Goal: Information Seeking & Learning: Learn about a topic

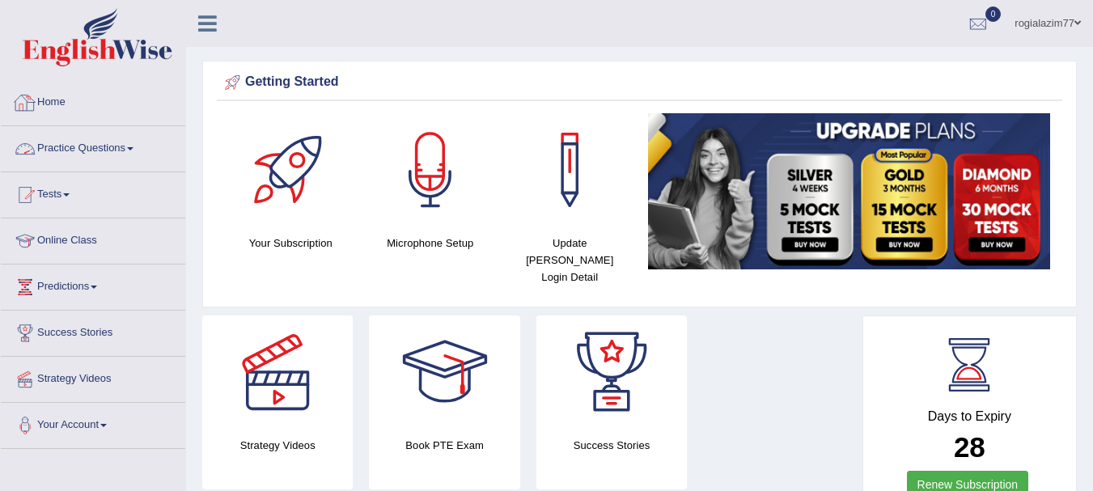
click at [133, 145] on link "Practice Questions" at bounding box center [93, 146] width 184 height 40
click at [134, 150] on link "Practice Questions" at bounding box center [93, 146] width 184 height 40
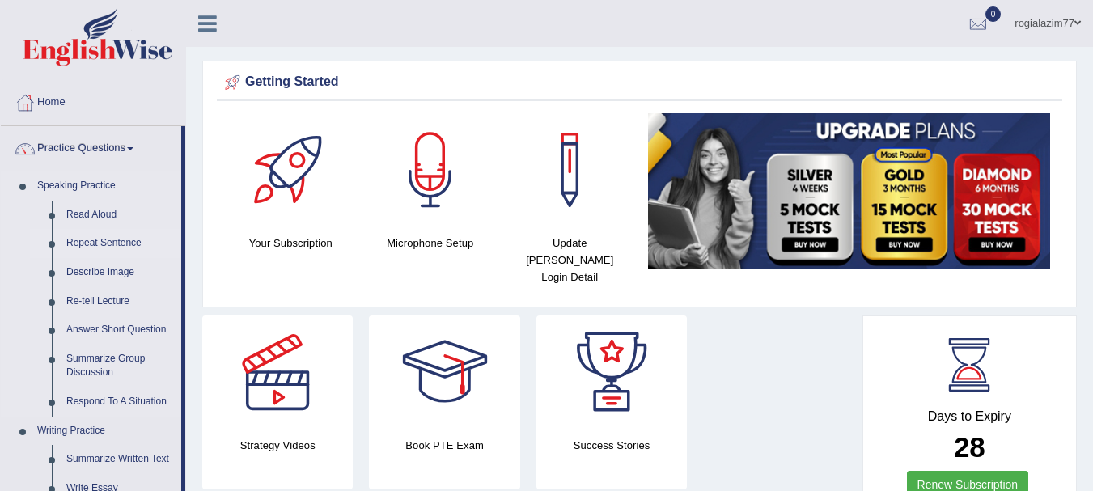
click at [82, 234] on link "Repeat Sentence" at bounding box center [120, 243] width 122 height 29
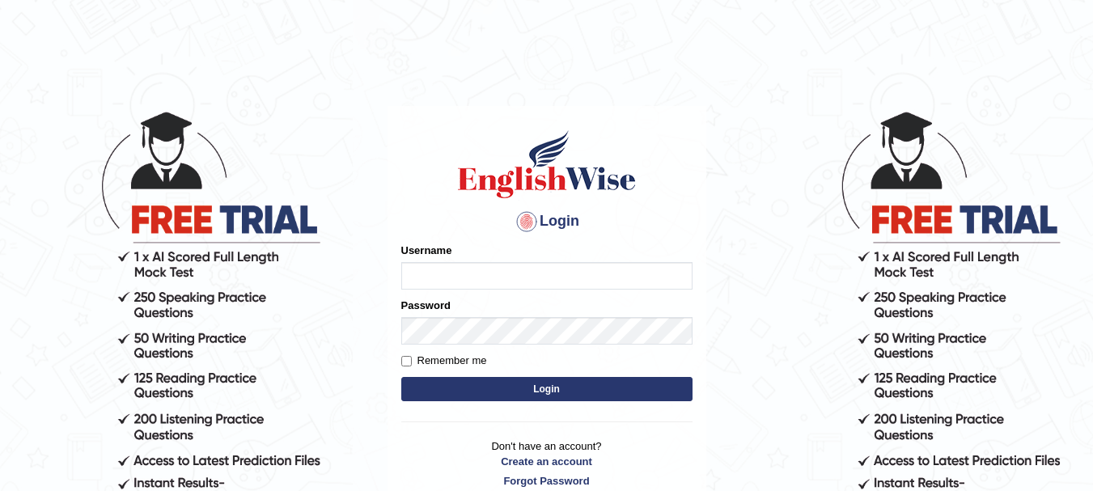
type input "rogialazim77"
click at [545, 394] on button "Login" at bounding box center [546, 389] width 291 height 24
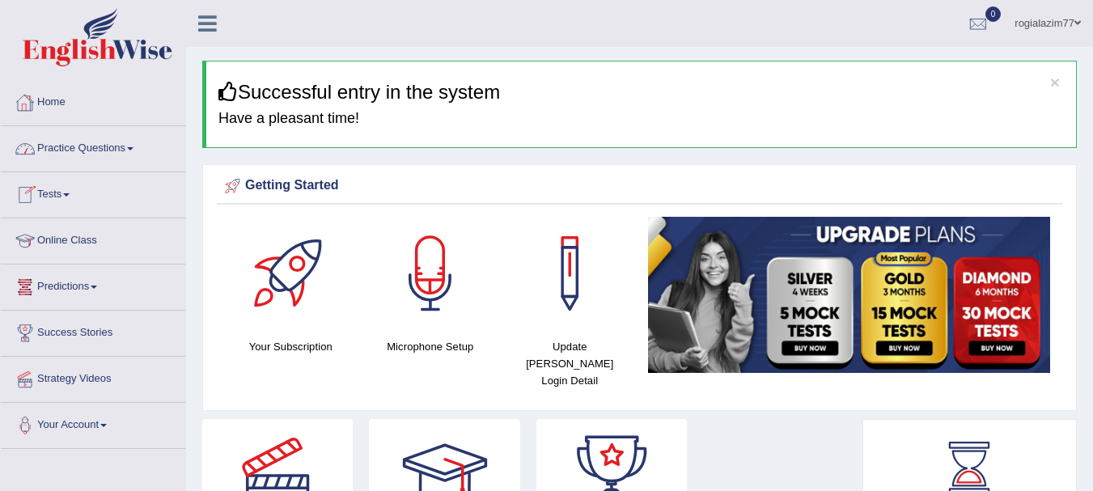
click at [133, 149] on span at bounding box center [130, 148] width 6 height 3
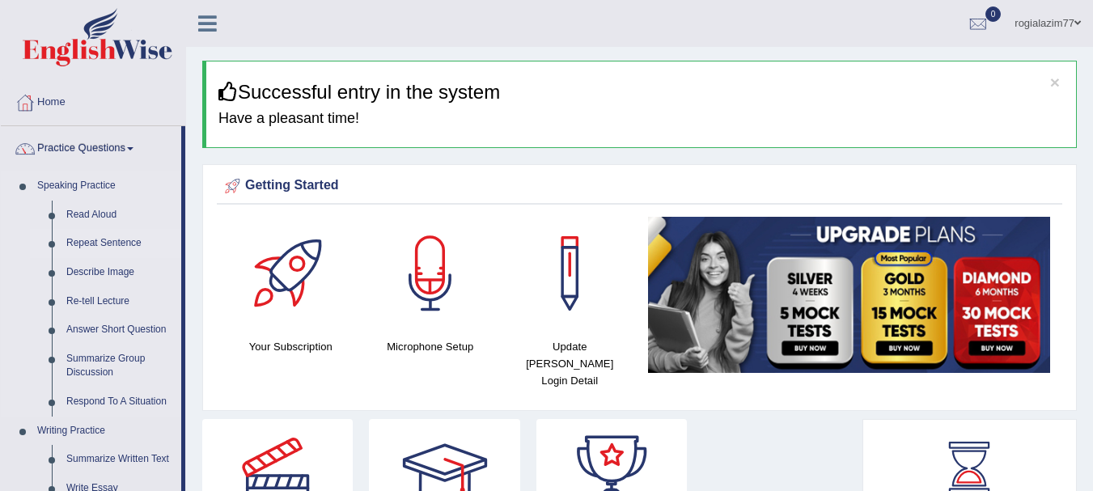
click at [93, 239] on link "Repeat Sentence" at bounding box center [120, 243] width 122 height 29
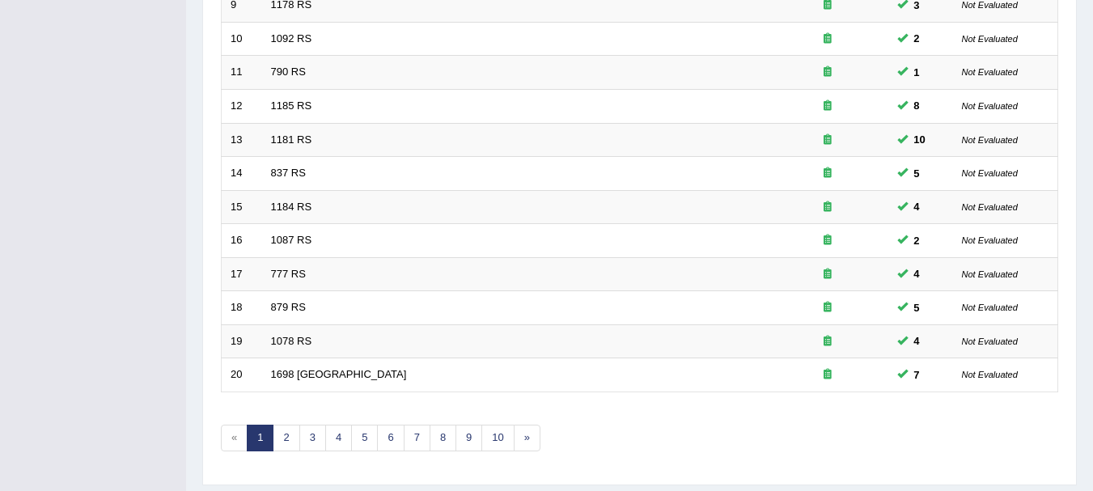
scroll to position [580, 0]
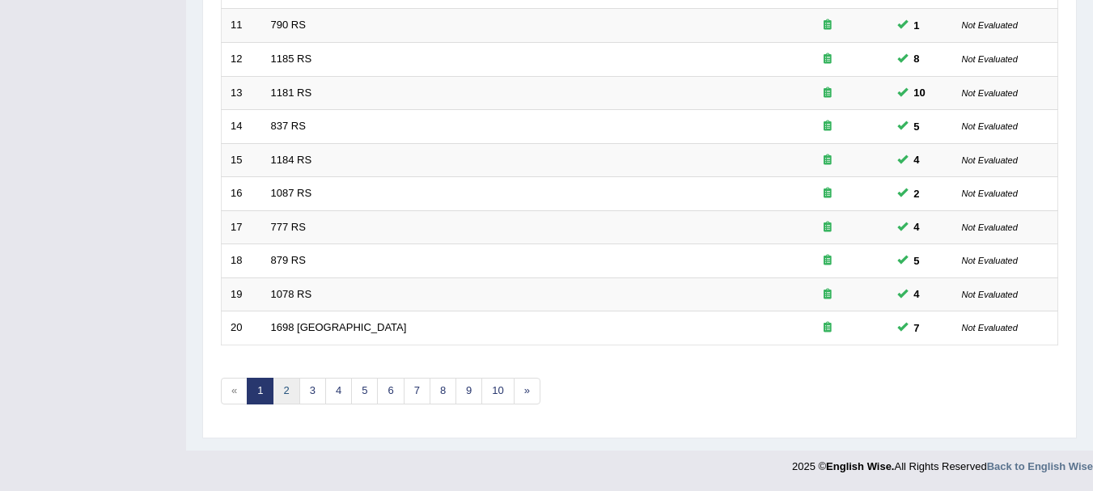
click at [282, 388] on link "2" at bounding box center [286, 391] width 27 height 27
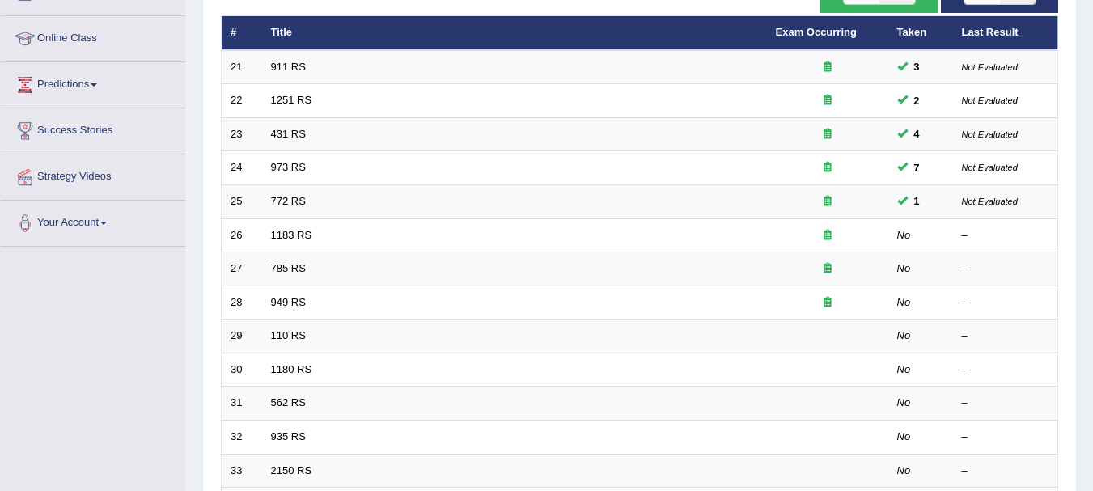
scroll to position [226, 0]
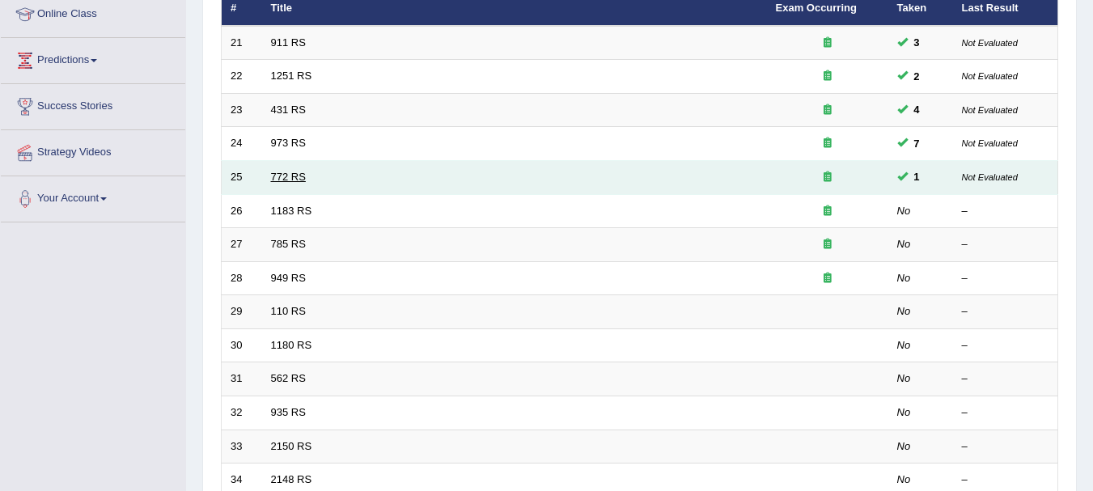
click at [286, 175] on link "772 RS" at bounding box center [288, 177] width 35 height 12
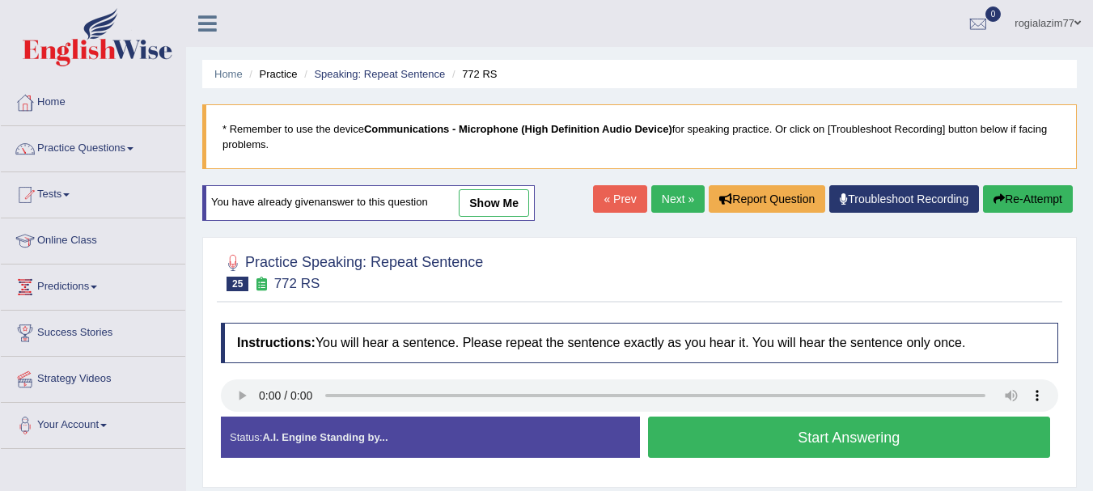
click at [721, 424] on button "Start Answering" at bounding box center [849, 436] width 403 height 41
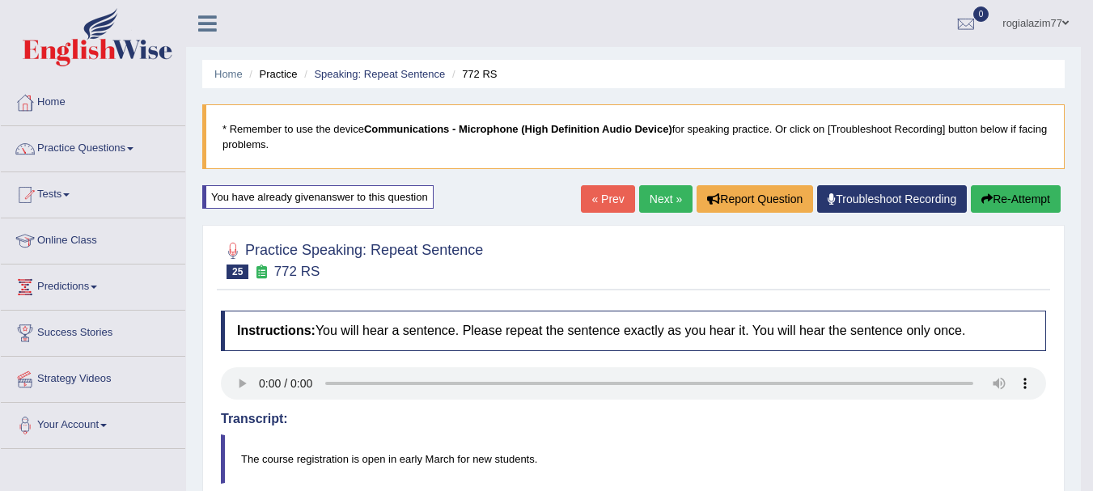
click at [1012, 195] on button "Re-Attempt" at bounding box center [1015, 198] width 90 height 27
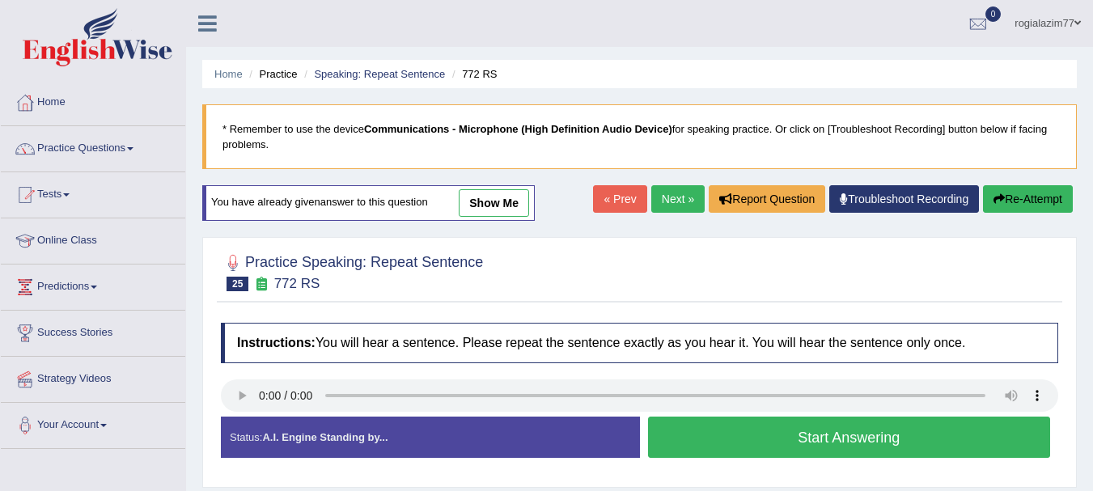
click at [784, 431] on button "Start Answering" at bounding box center [849, 436] width 403 height 41
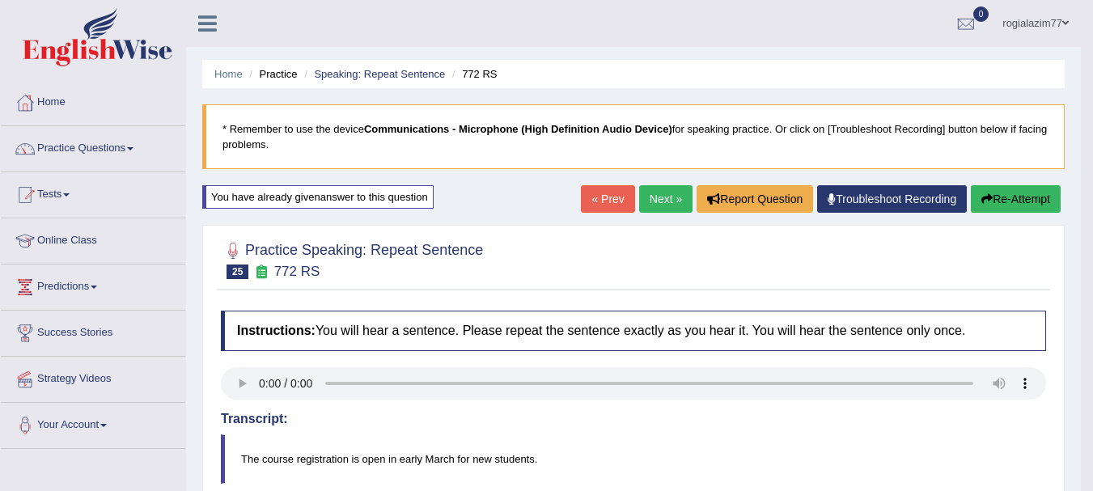
click at [995, 202] on button "Re-Attempt" at bounding box center [1015, 198] width 90 height 27
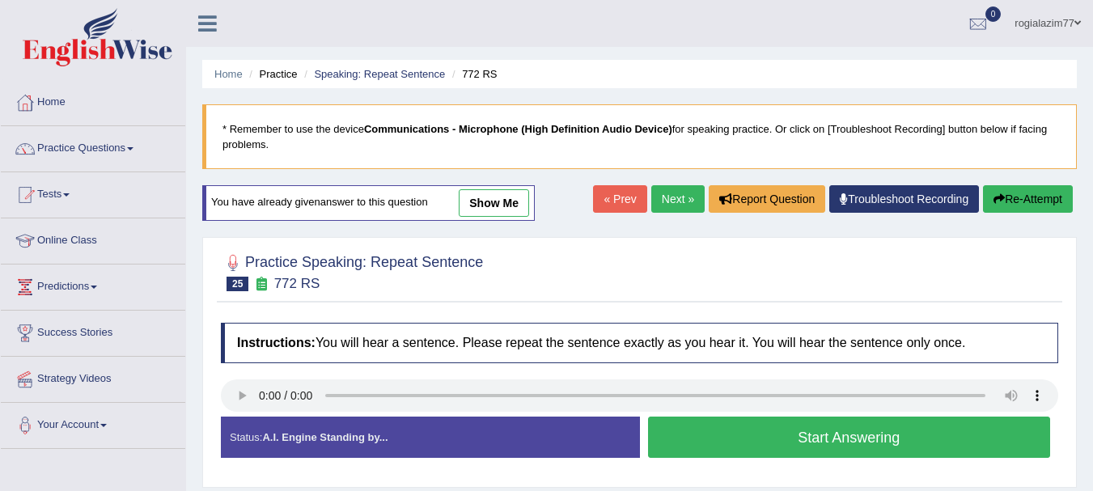
click at [801, 446] on button "Start Answering" at bounding box center [849, 436] width 403 height 41
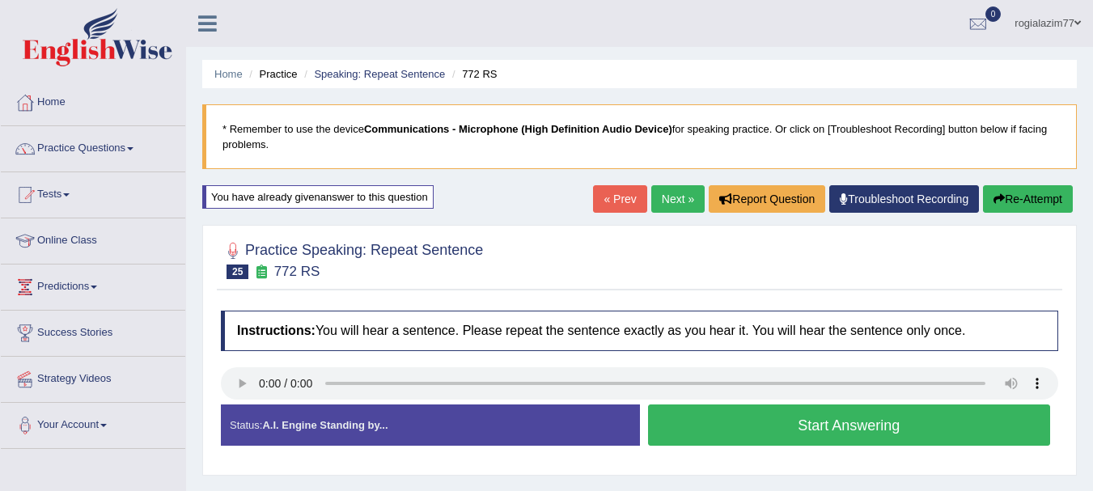
click at [801, 446] on div "Start Answering" at bounding box center [849, 426] width 419 height 45
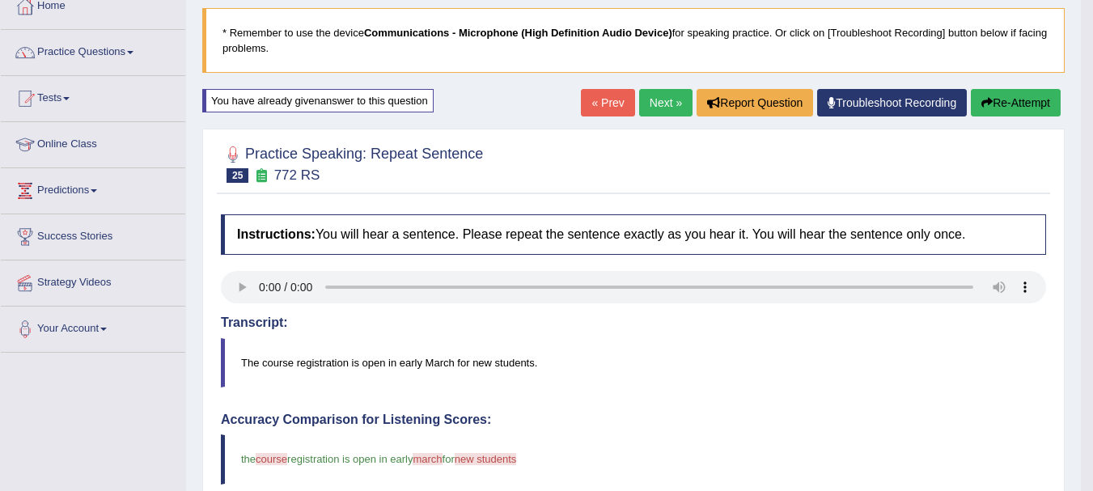
scroll to position [65, 0]
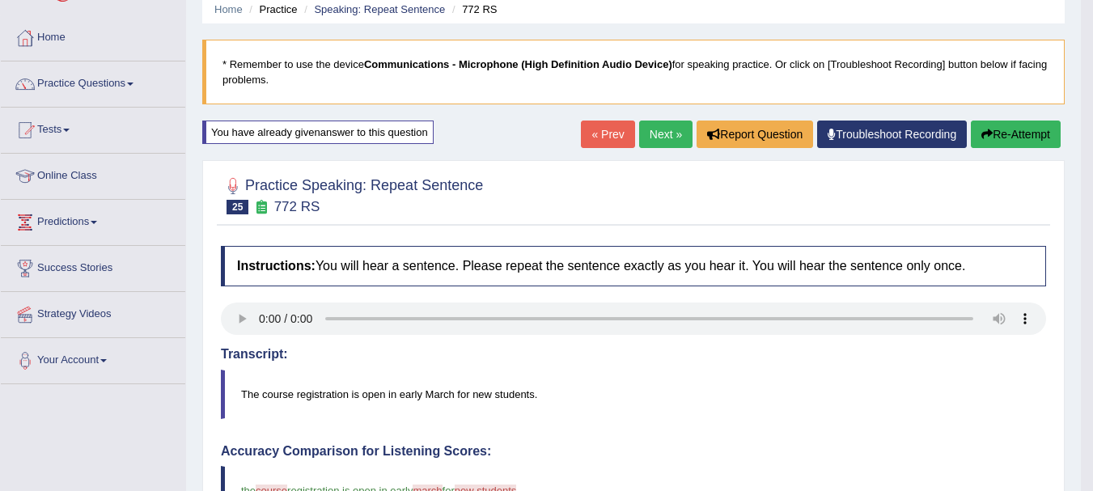
click at [664, 122] on link "Next »" at bounding box center [665, 133] width 53 height 27
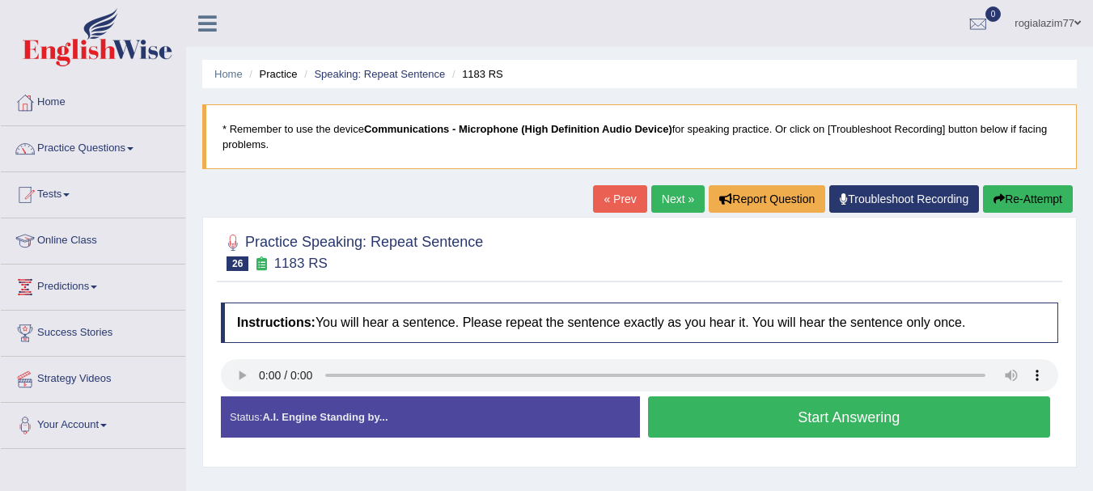
click at [776, 416] on button "Start Answering" at bounding box center [849, 416] width 403 height 41
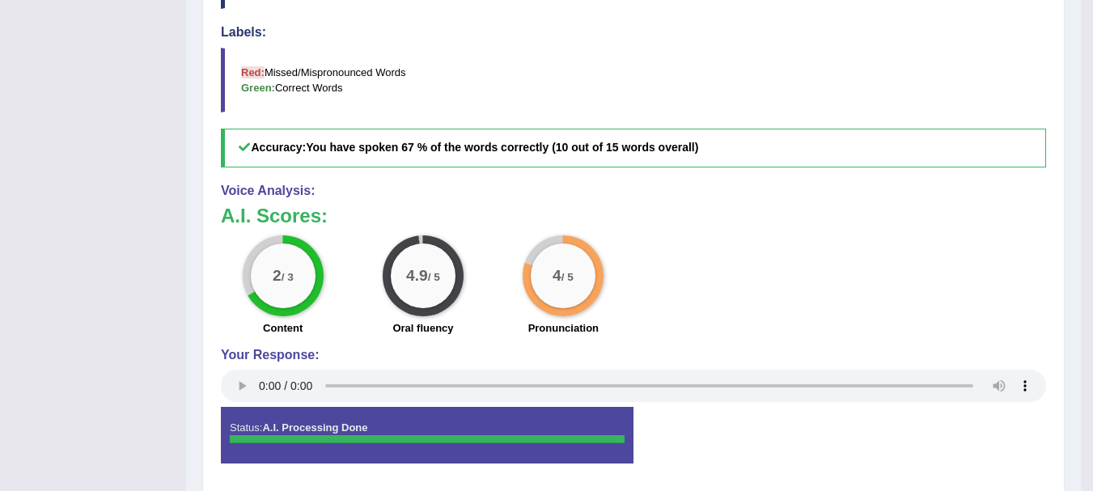
scroll to position [618, 0]
